Goal: Information Seeking & Learning: Learn about a topic

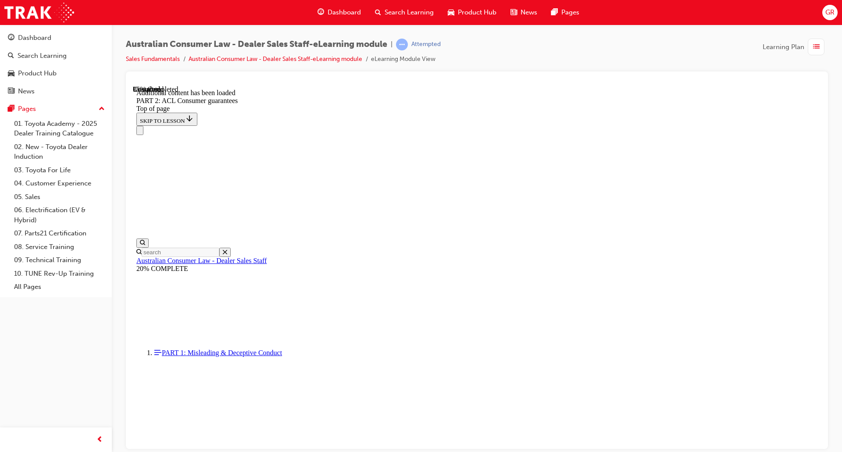
scroll to position [3740, 0]
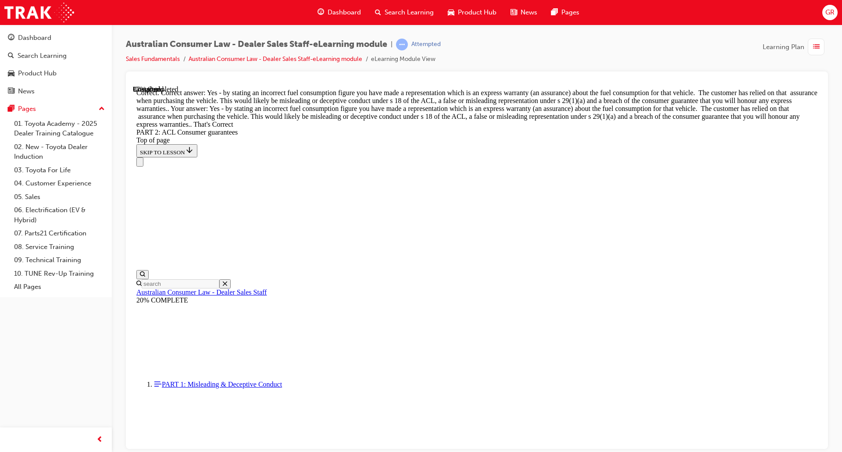
scroll to position [3955, 0]
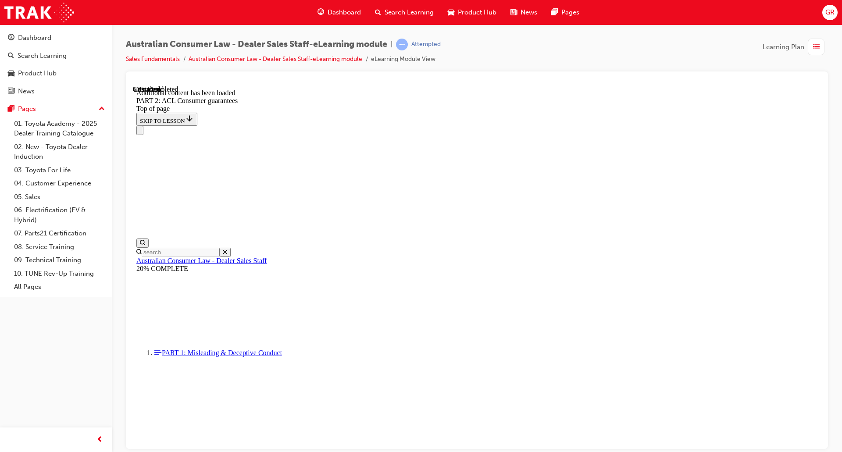
scroll to position [5410, 0]
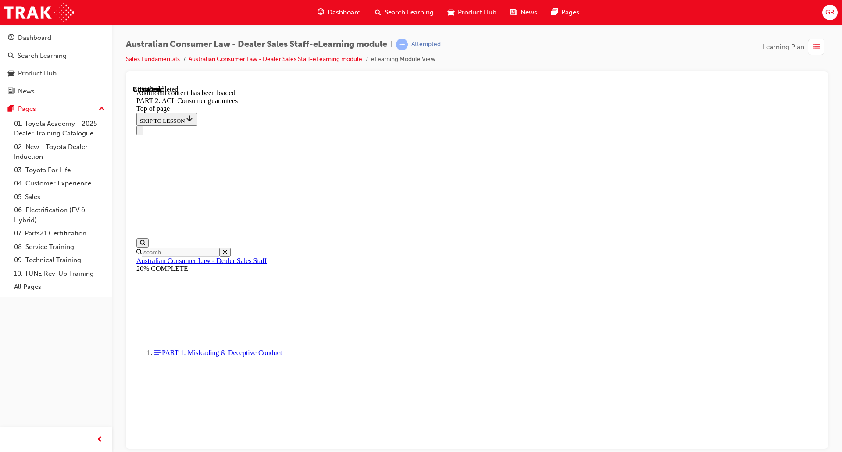
drag, startPoint x: 410, startPoint y: 260, endPoint x: 407, endPoint y: 252, distance: 9.0
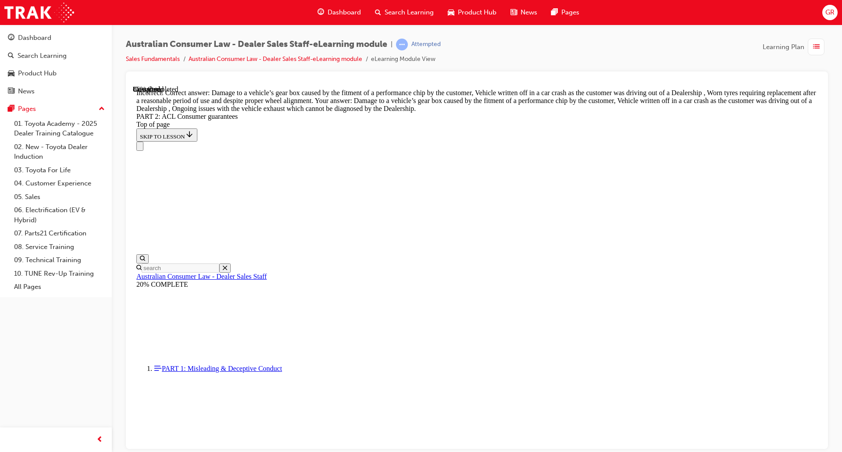
scroll to position [8543, 0]
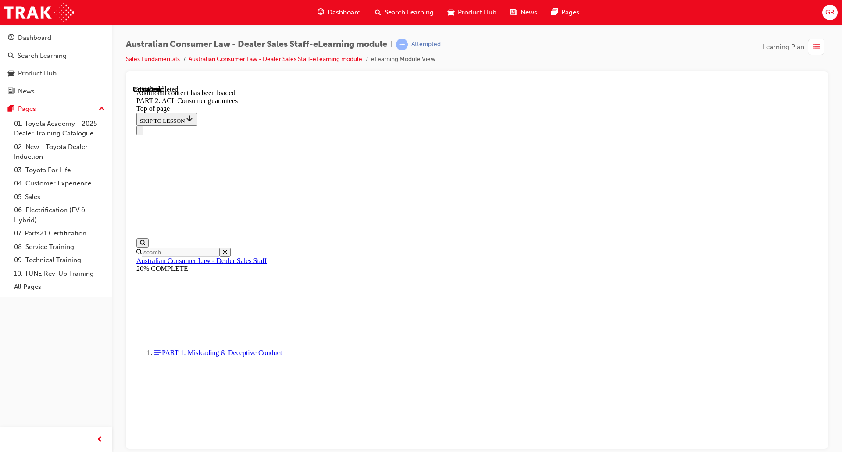
scroll to position [9484, 0]
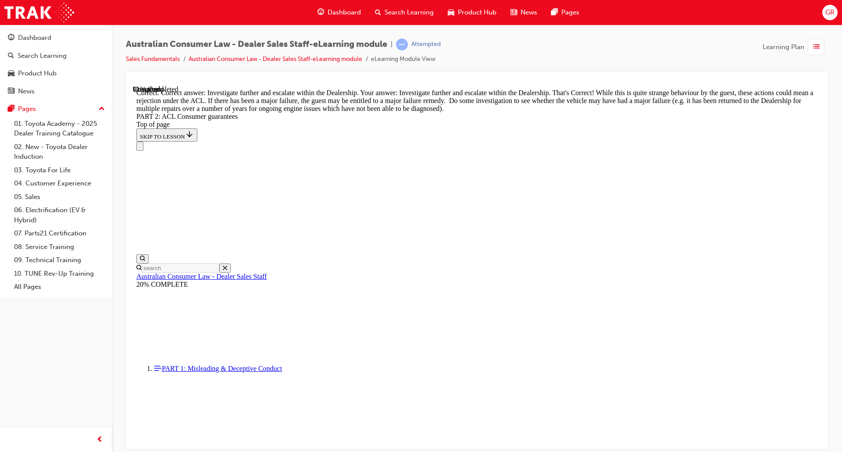
scroll to position [9659, 0]
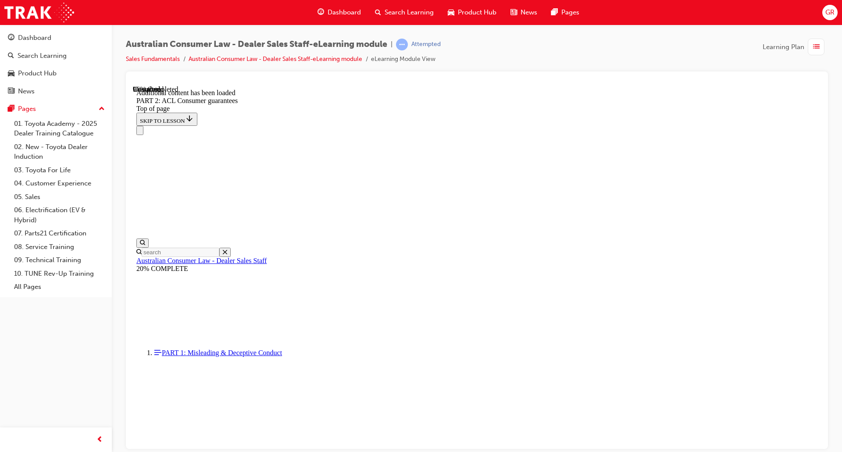
scroll to position [10444, 0]
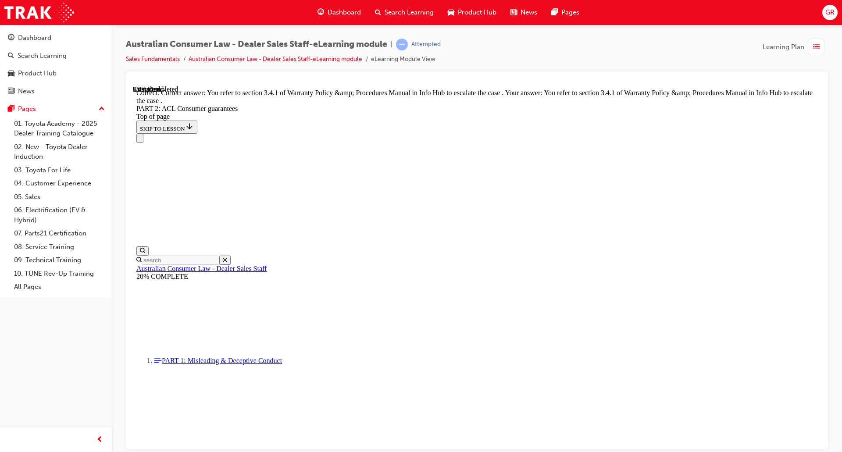
scroll to position [10971, 0]
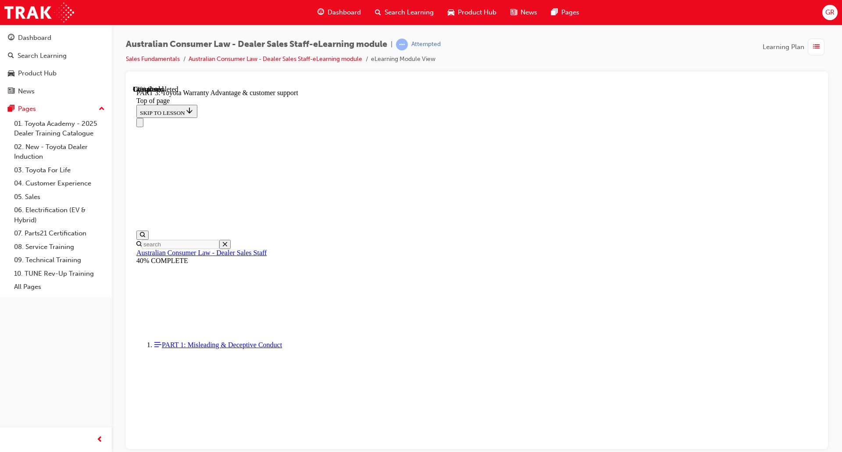
scroll to position [554, 0]
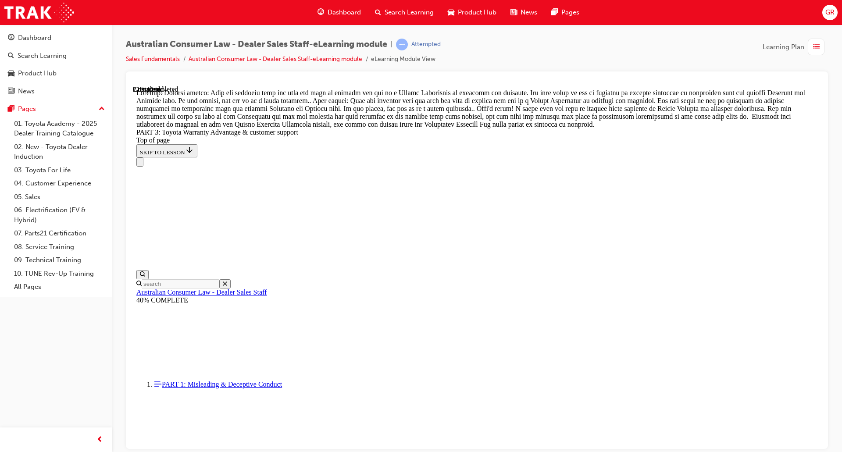
scroll to position [753, 0]
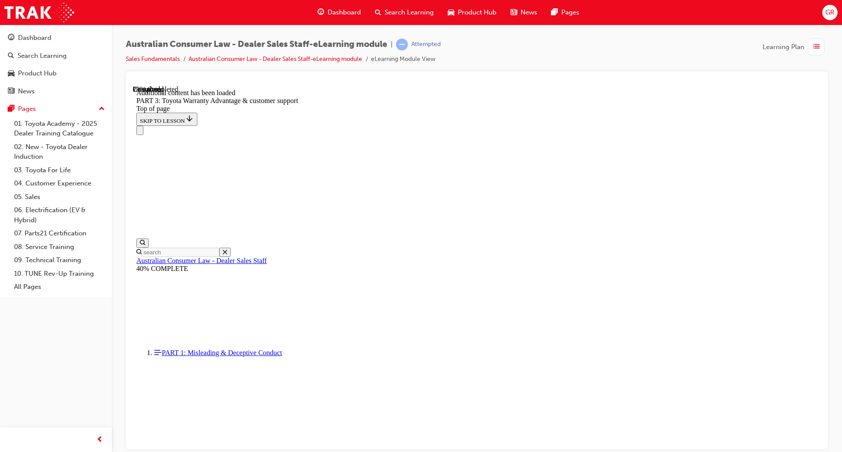
scroll to position [1024, 0]
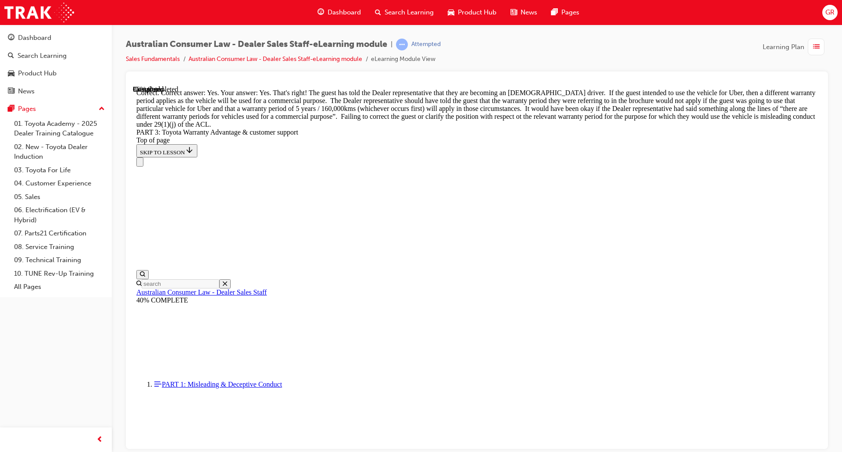
scroll to position [1274, 0]
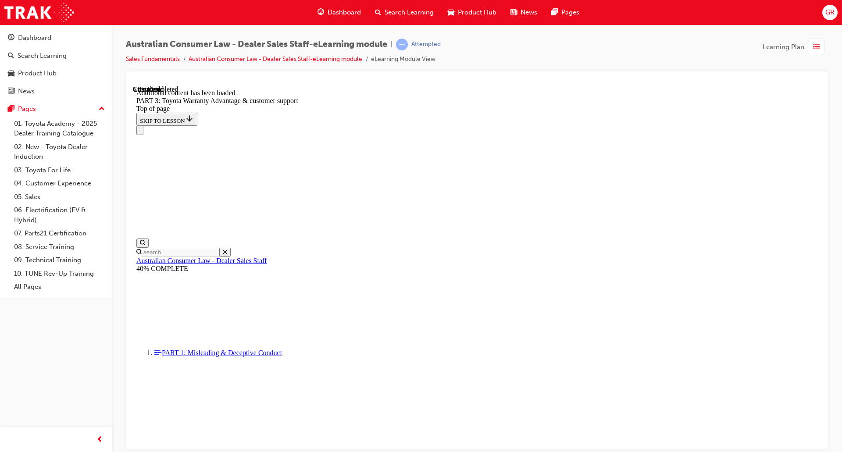
scroll to position [2275, 0]
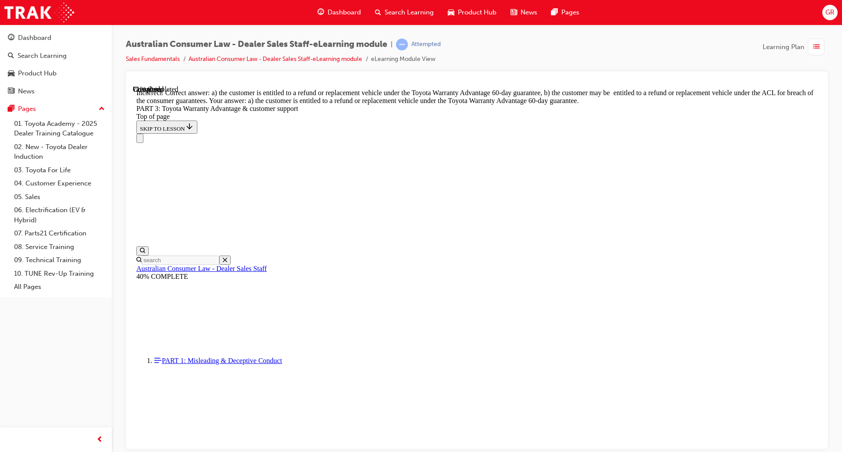
scroll to position [2363, 0]
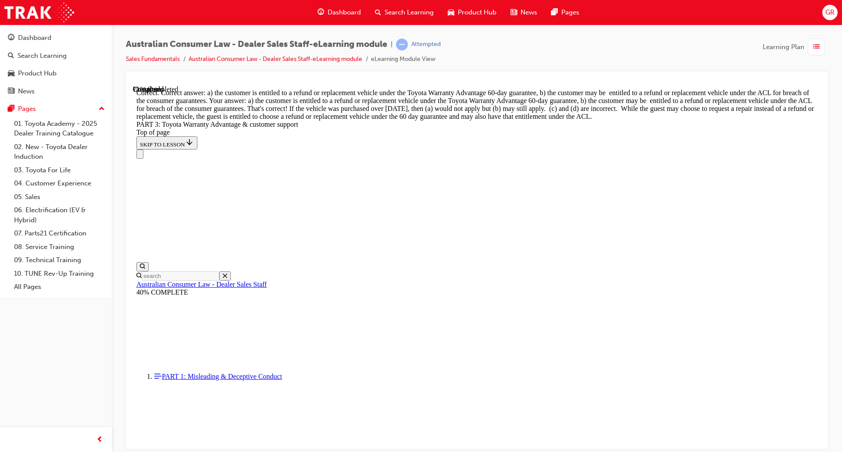
scroll to position [2524, 0]
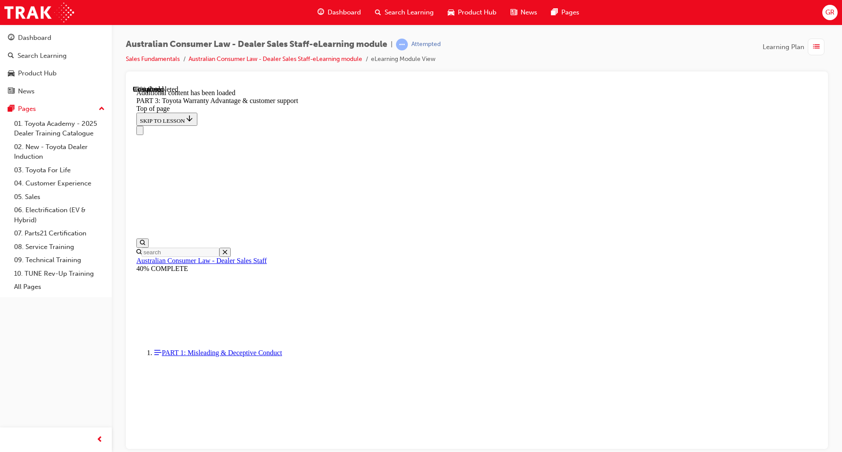
scroll to position [2739, 0]
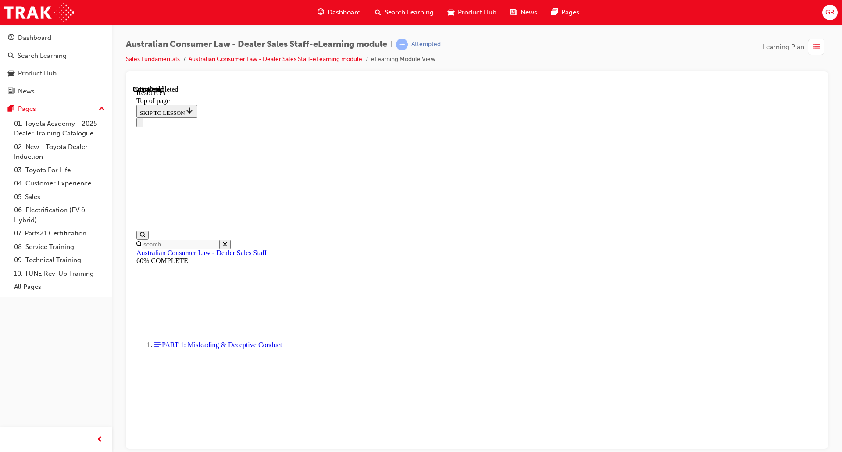
scroll to position [397, 0]
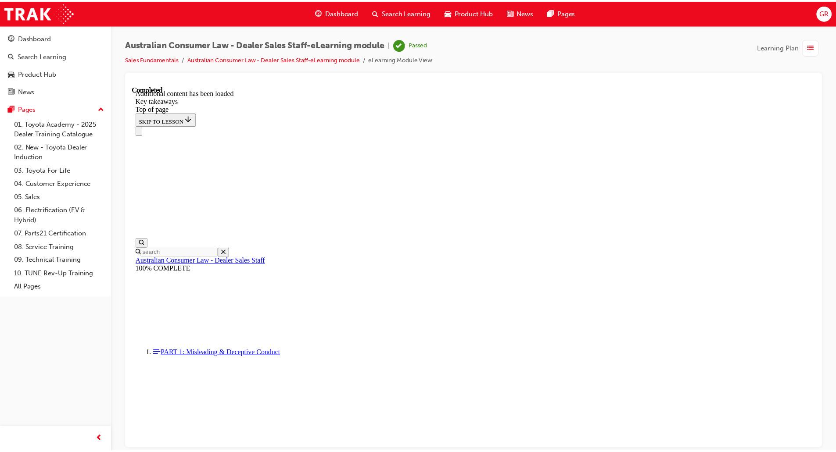
scroll to position [150, 0]
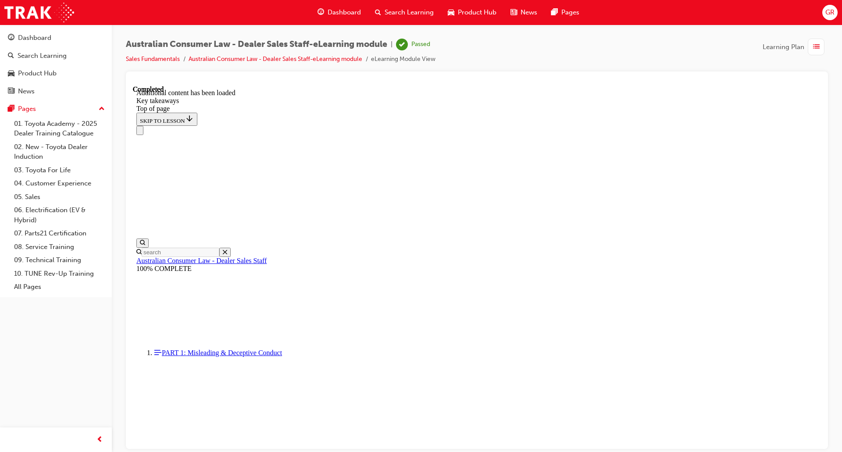
click at [817, 49] on span "list-icon" at bounding box center [816, 47] width 7 height 11
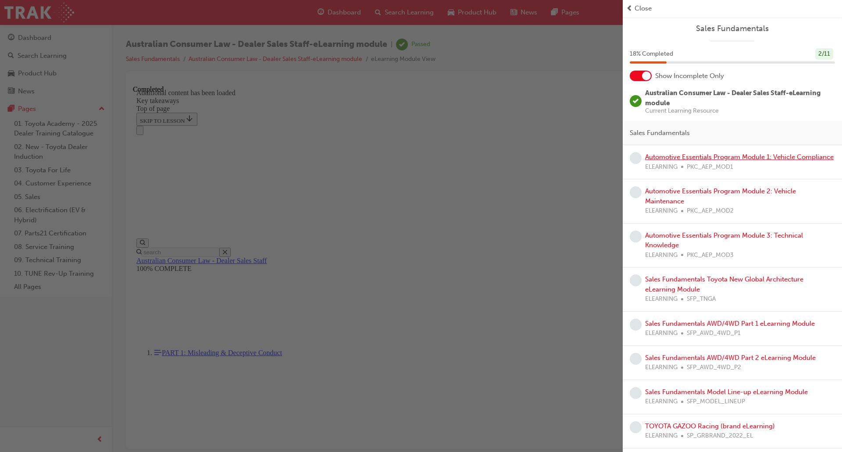
click at [709, 155] on link "Automotive Essentials Program Module 1: Vehicle Compliance" at bounding box center [739, 157] width 189 height 8
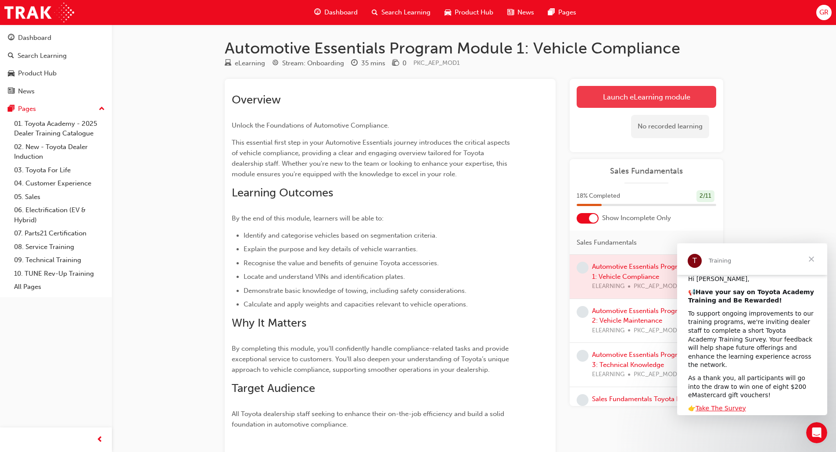
click at [643, 94] on link "Launch eLearning module" at bounding box center [646, 97] width 140 height 22
